Goal: Communication & Community: Share content

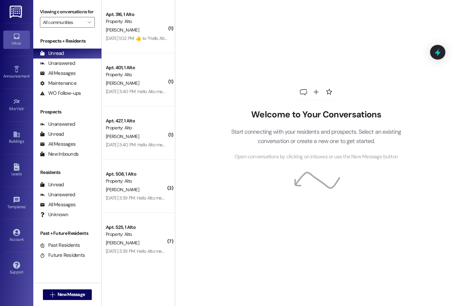
click at [20, 17] on img at bounding box center [17, 12] width 14 height 12
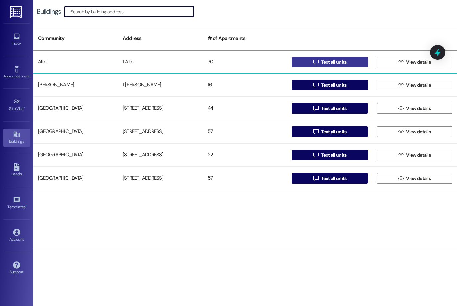
click at [334, 59] on span "Text all units" at bounding box center [333, 62] width 25 height 7
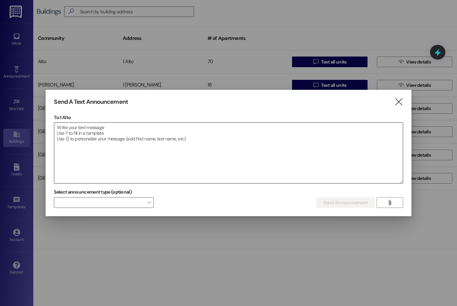
click at [78, 132] on textarea at bounding box center [228, 153] width 348 height 61
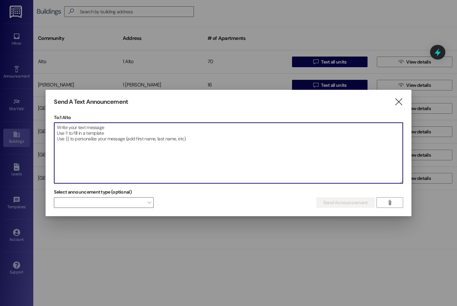
click at [78, 132] on textarea at bounding box center [228, 153] width 348 height 61
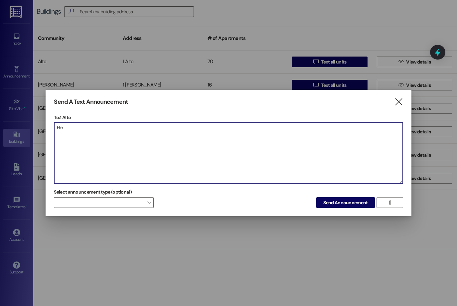
type textarea "H"
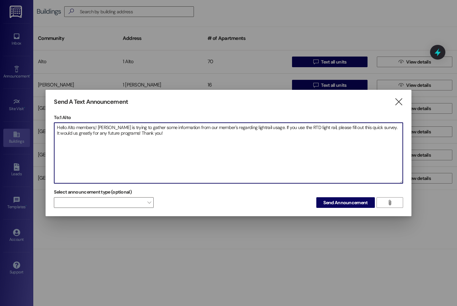
paste textarea "[URL][DOMAIN_NAME]"
drag, startPoint x: 217, startPoint y: 132, endPoint x: 141, endPoint y: 137, distance: 76.6
click at [141, 137] on textarea "Hello Alto members,! [PERSON_NAME] is trying to gather some information from ou…" at bounding box center [228, 153] width 348 height 61
paste textarea "[URL][DOMAIN_NAME]"
click at [394, 128] on textarea "Hello Alto members,! [PERSON_NAME] is trying to gather some information from ou…" at bounding box center [228, 153] width 348 height 61
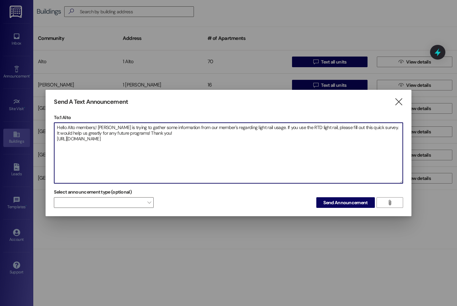
click at [165, 134] on textarea "Hello Alto members,! [PERSON_NAME] is trying to gather some information from ou…" at bounding box center [228, 153] width 348 height 61
drag, startPoint x: 138, startPoint y: 146, endPoint x: 37, endPoint y: 123, distance: 104.2
click at [37, 123] on div "Send A Text Announcement  To: 1 Alto  Drop image file here Hello Alto members…" at bounding box center [228, 153] width 457 height 306
type textarea "Hello Alto members,! [PERSON_NAME] is trying to gather some information from ou…"
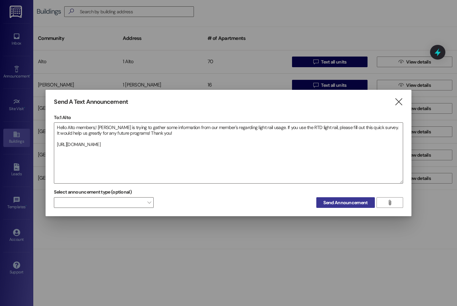
click at [340, 201] on span "Send Announcement" at bounding box center [345, 202] width 44 height 7
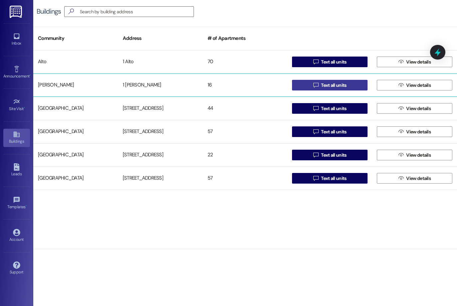
click at [309, 82] on button " Text all units" at bounding box center [329, 85] width 75 height 11
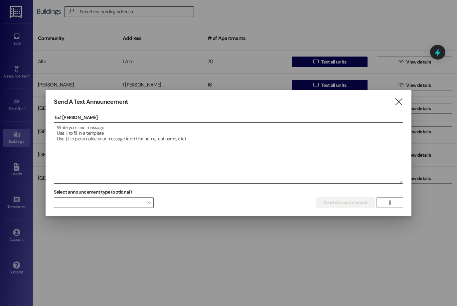
click at [116, 132] on textarea at bounding box center [228, 153] width 348 height 61
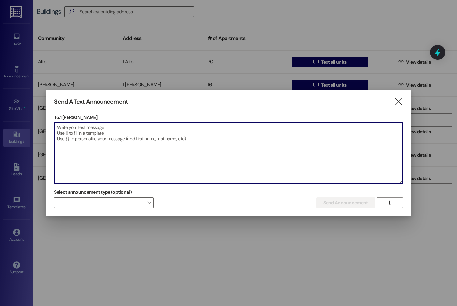
paste textarea "Hello Alto members,! [PERSON_NAME] is trying to gather some information from ou…"
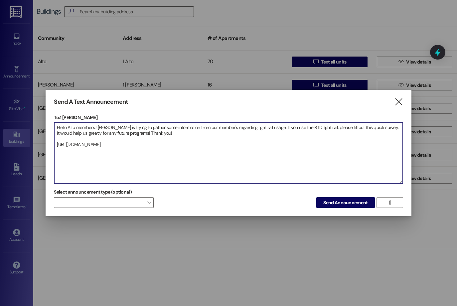
click at [76, 127] on textarea "Hello Alto members,! [PERSON_NAME] is trying to gather some information from ou…" at bounding box center [228, 153] width 348 height 61
type textarea "Hello [PERSON_NAME] members,! [PERSON_NAME] is trying to gather some informatio…"
click at [360, 201] on span "Send Announcement" at bounding box center [345, 202] width 44 height 7
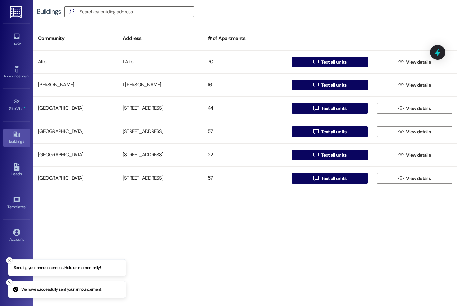
click at [399, 102] on div " View details" at bounding box center [414, 108] width 85 height 13
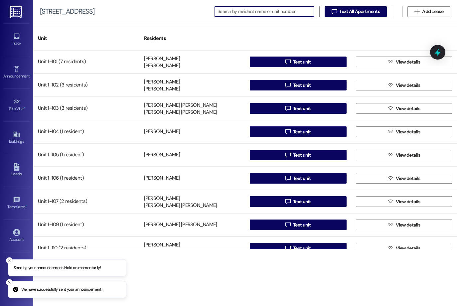
click at [5, 50] on div "Inbox Go to Inbox" at bounding box center [16, 39] width 27 height 33
click at [15, 44] on div "Inbox" at bounding box center [16, 43] width 33 height 7
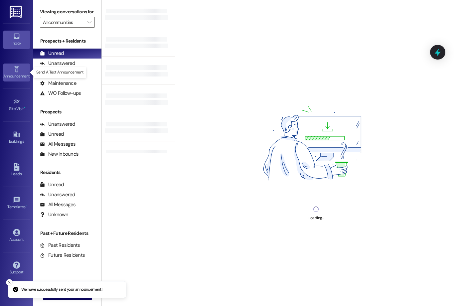
click at [15, 66] on icon at bounding box center [16, 69] width 7 height 7
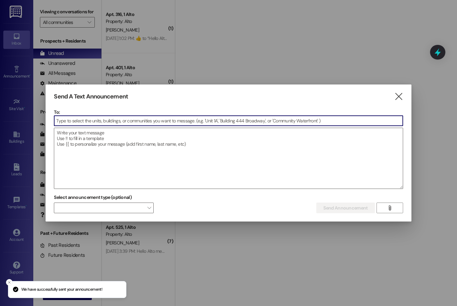
click at [70, 122] on input at bounding box center [228, 121] width 348 height 10
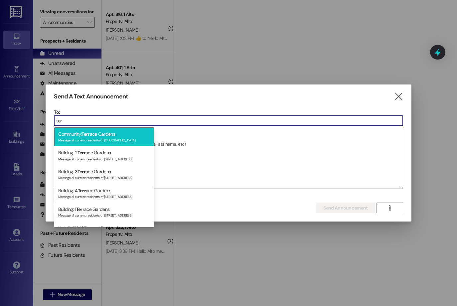
type input "ter"
click at [93, 141] on div "Message all current residents of [GEOGRAPHIC_DATA]" at bounding box center [104, 140] width 92 height 6
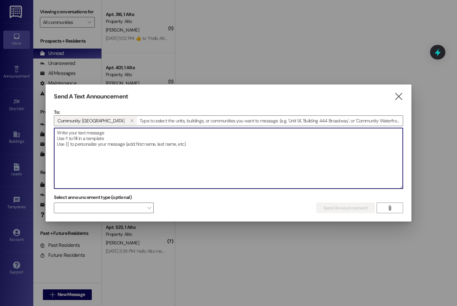
click at [94, 136] on textarea at bounding box center [228, 158] width 348 height 61
paste textarea "Hello Alto members,! [PERSON_NAME] is trying to gather some information from ou…"
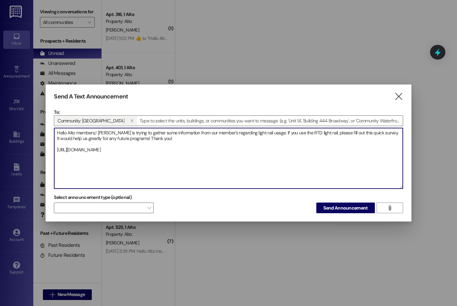
click at [75, 132] on textarea "Hello Alto members,! [PERSON_NAME] is trying to gather some information from ou…" at bounding box center [228, 158] width 348 height 61
type textarea "Hello Terrace Gardens members,! [PERSON_NAME] is trying to gather some informat…"
click at [341, 208] on span "Send Announcement" at bounding box center [345, 208] width 44 height 7
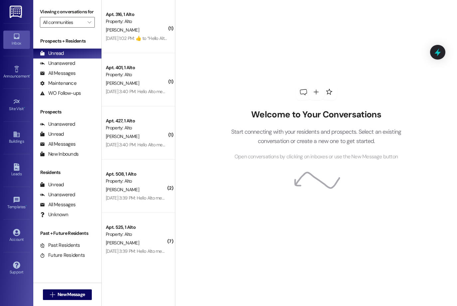
click at [25, 37] on link "Inbox" at bounding box center [16, 40] width 27 height 18
click at [22, 74] on div "Announcement •" at bounding box center [16, 76] width 33 height 7
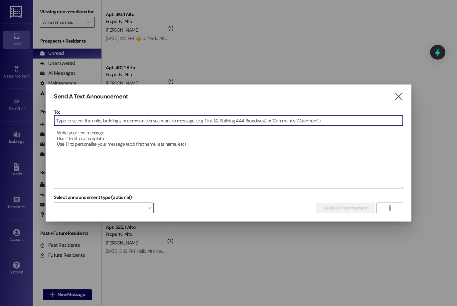
click at [98, 122] on input at bounding box center [228, 121] width 348 height 10
click at [397, 97] on icon "" at bounding box center [398, 96] width 9 height 7
